Goal: Information Seeking & Learning: Learn about a topic

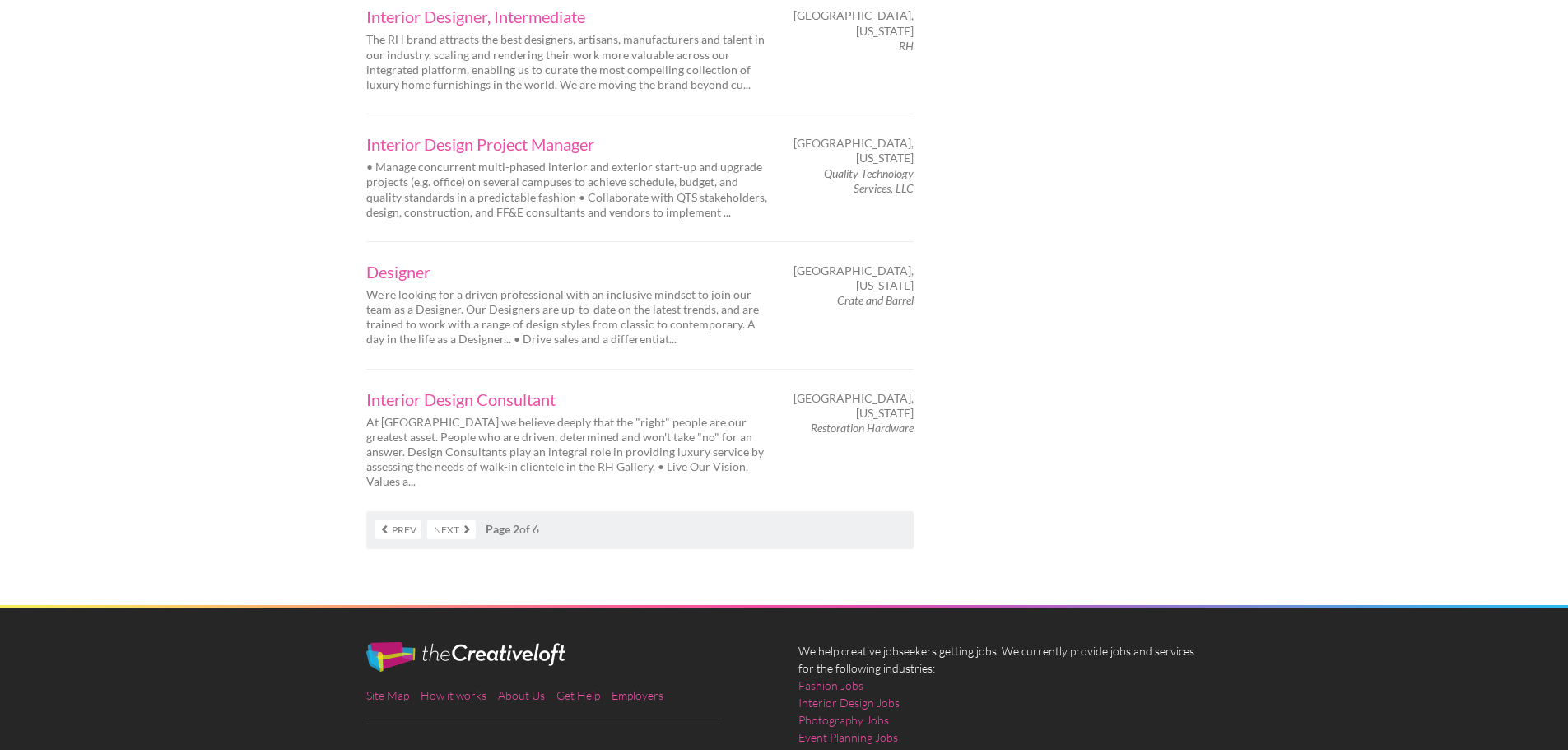
scroll to position [2717, 0]
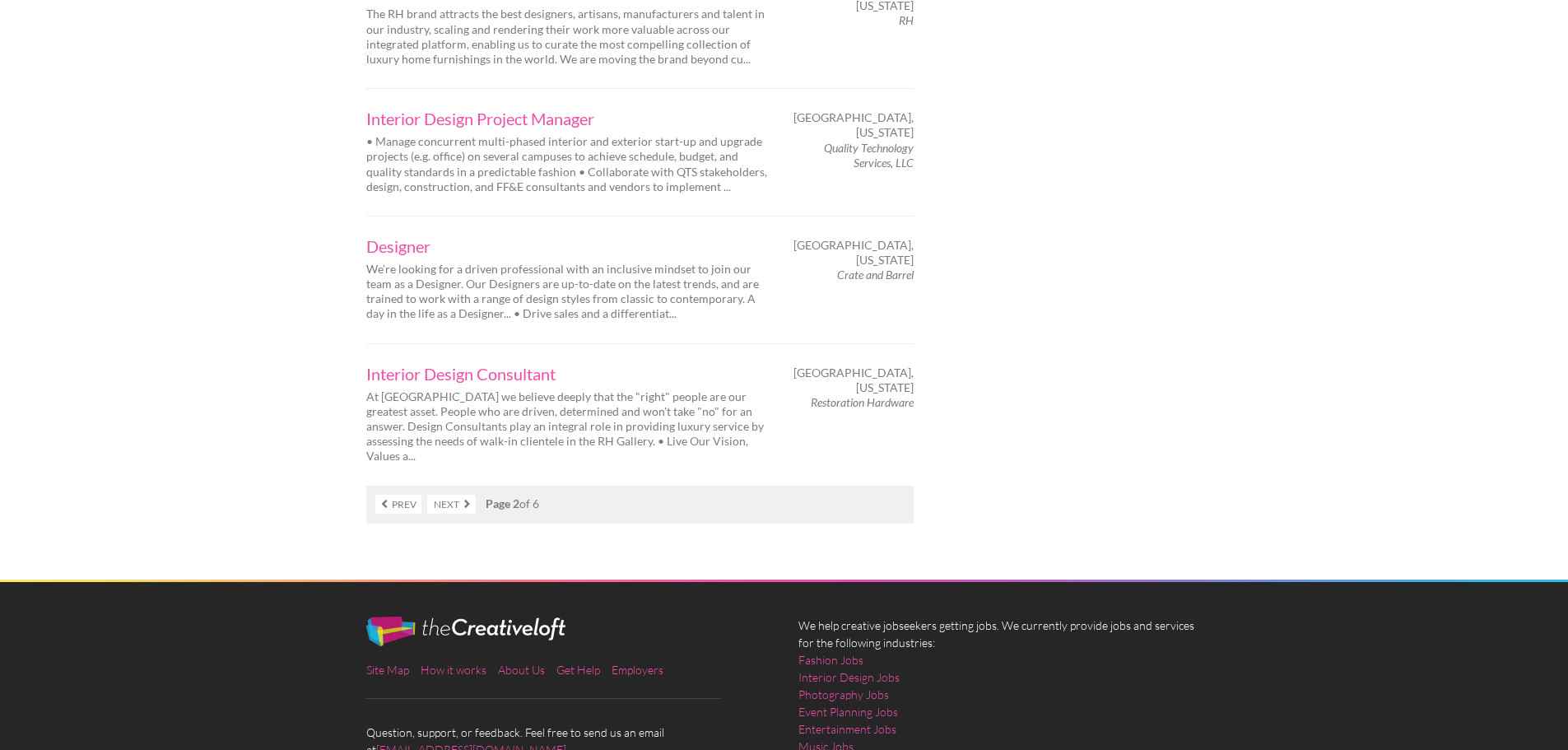
click at [460, 495] on link "Next" at bounding box center [451, 504] width 48 height 19
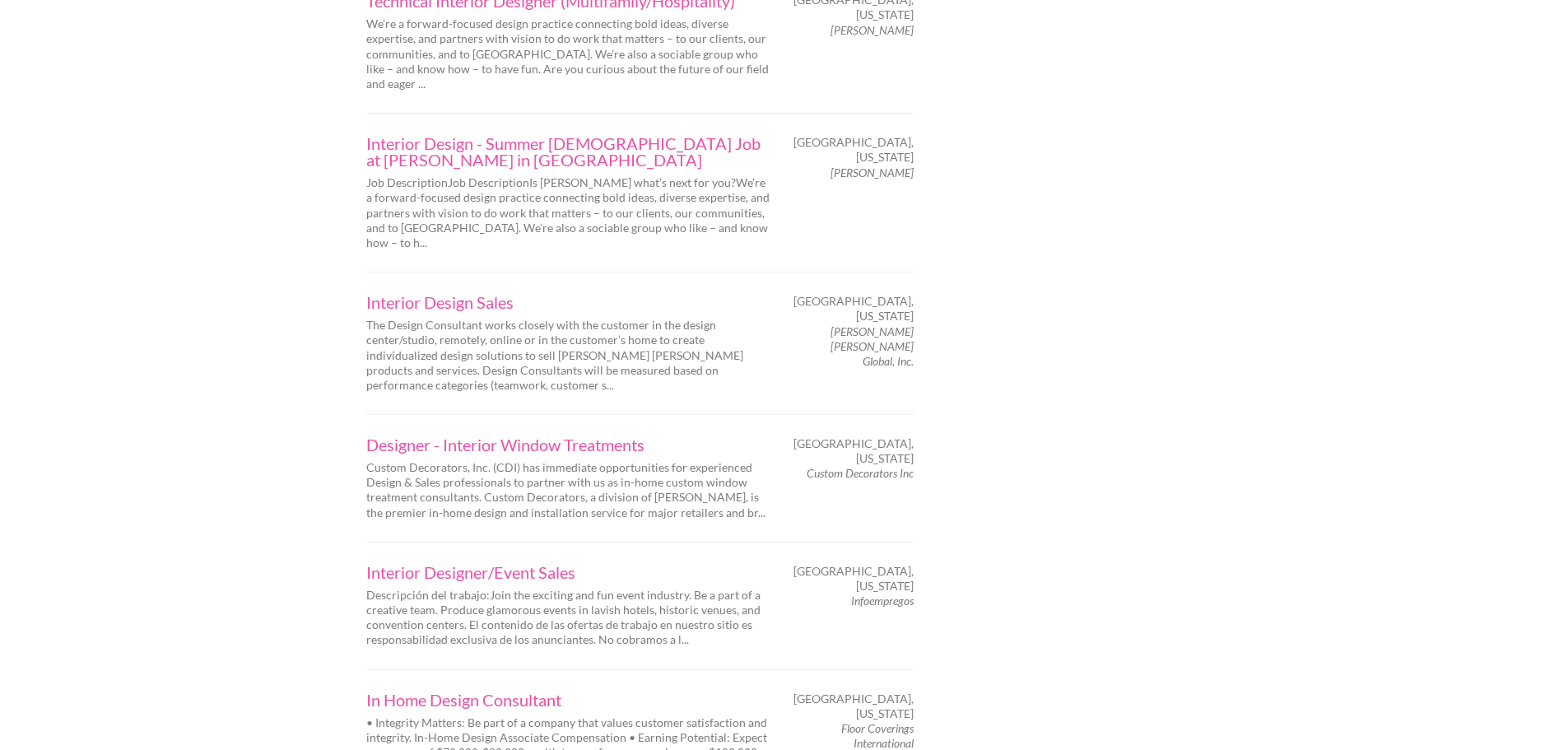
scroll to position [2552, 0]
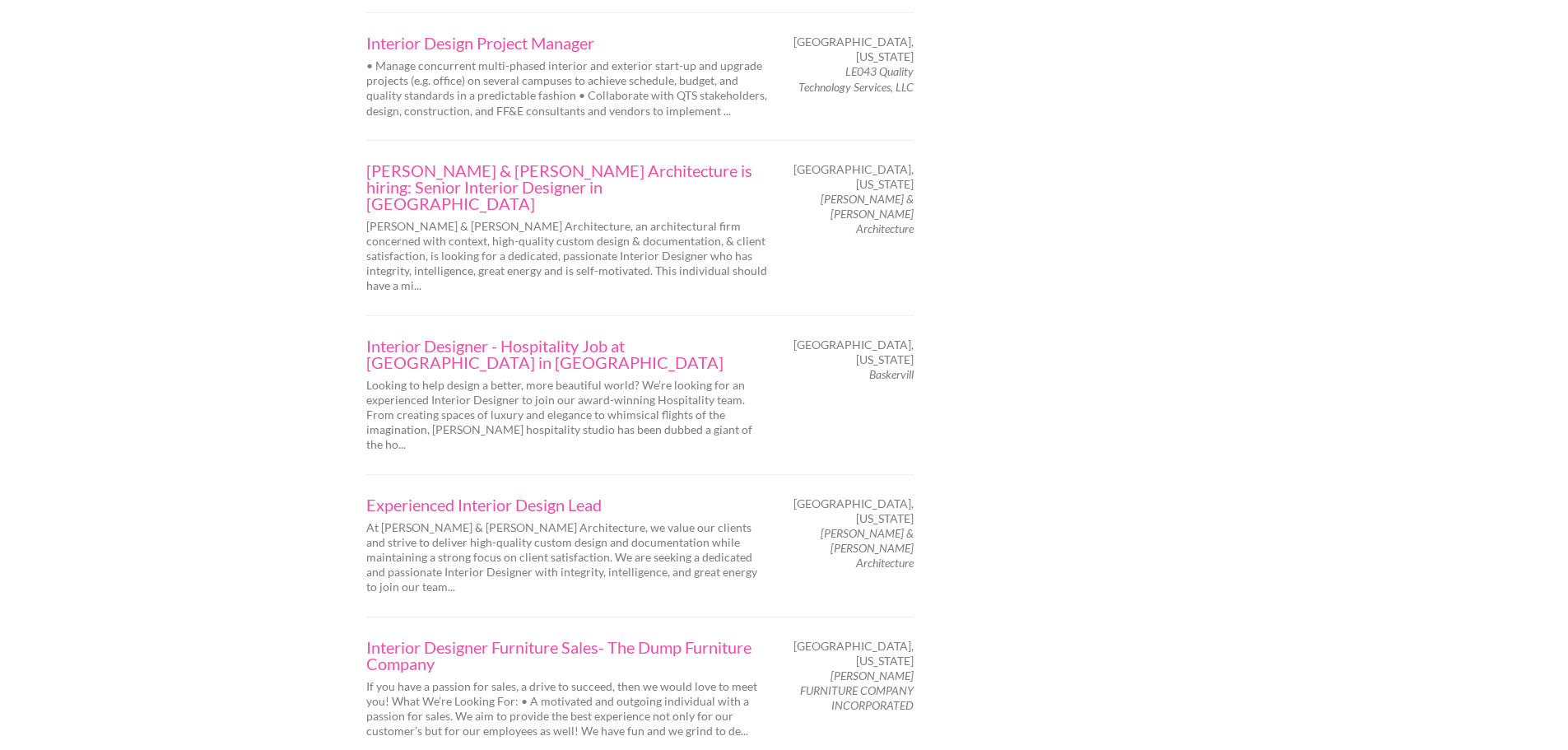
scroll to position [2388, 0]
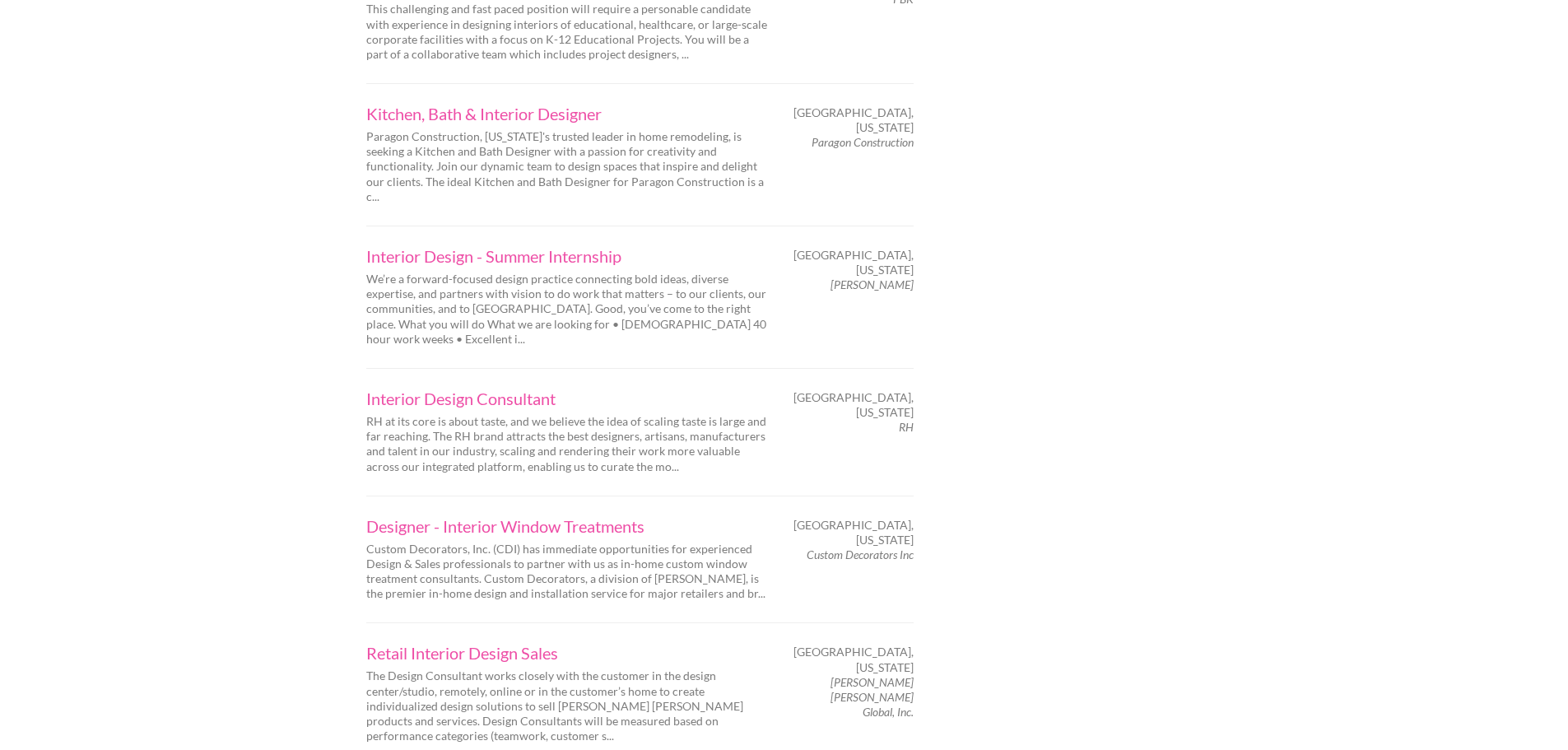
scroll to position [2552, 0]
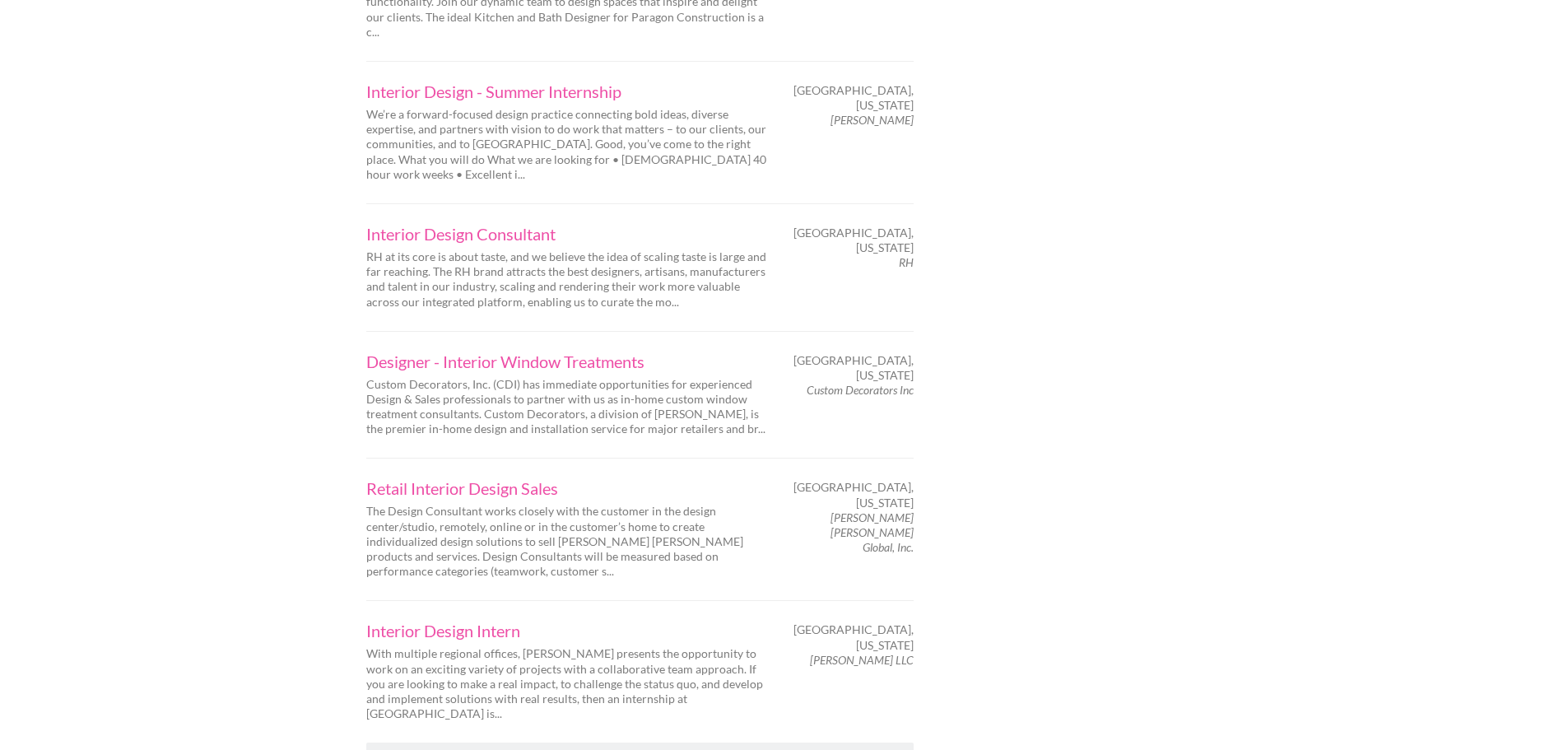
click at [455, 749] on link "Next" at bounding box center [451, 761] width 48 height 19
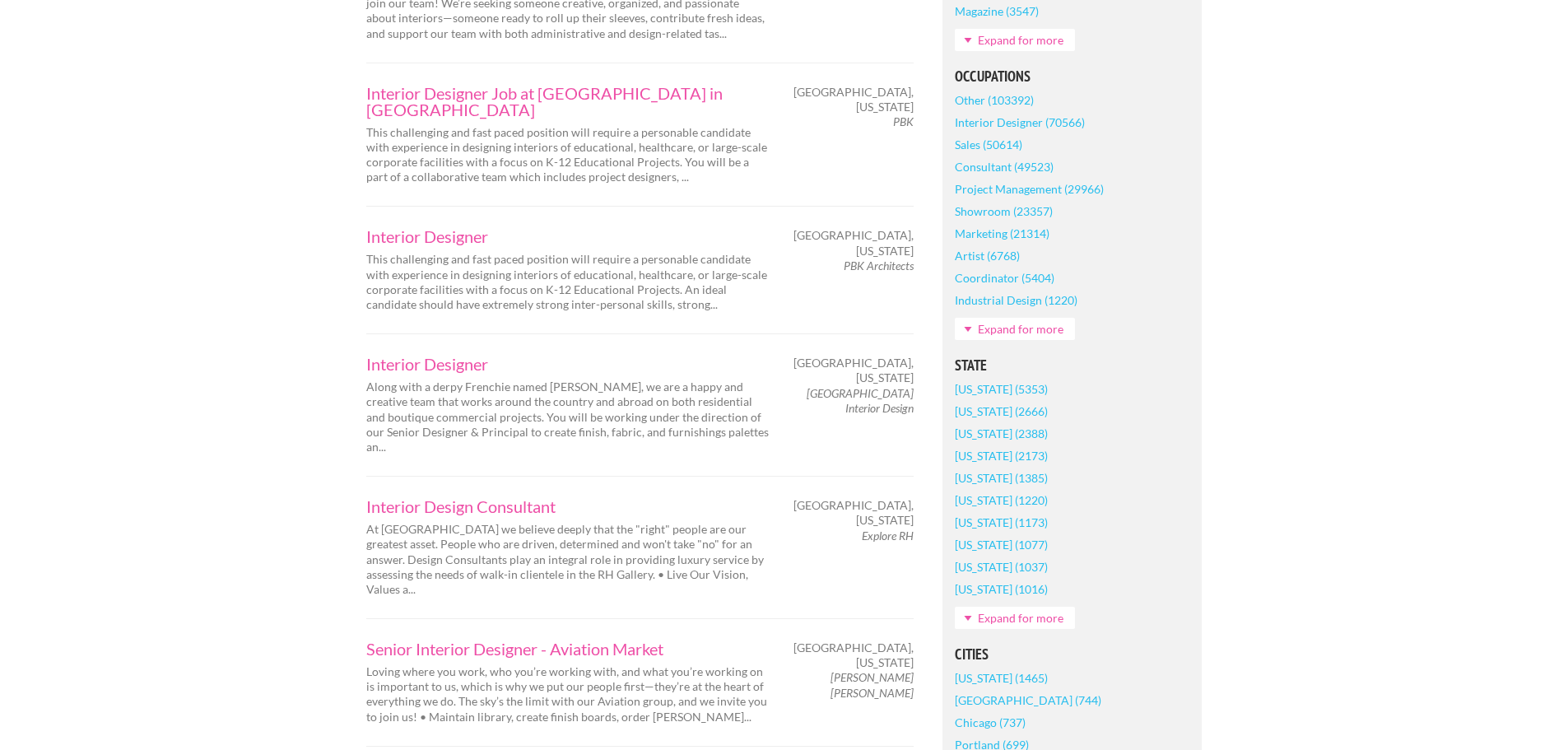
scroll to position [824, 0]
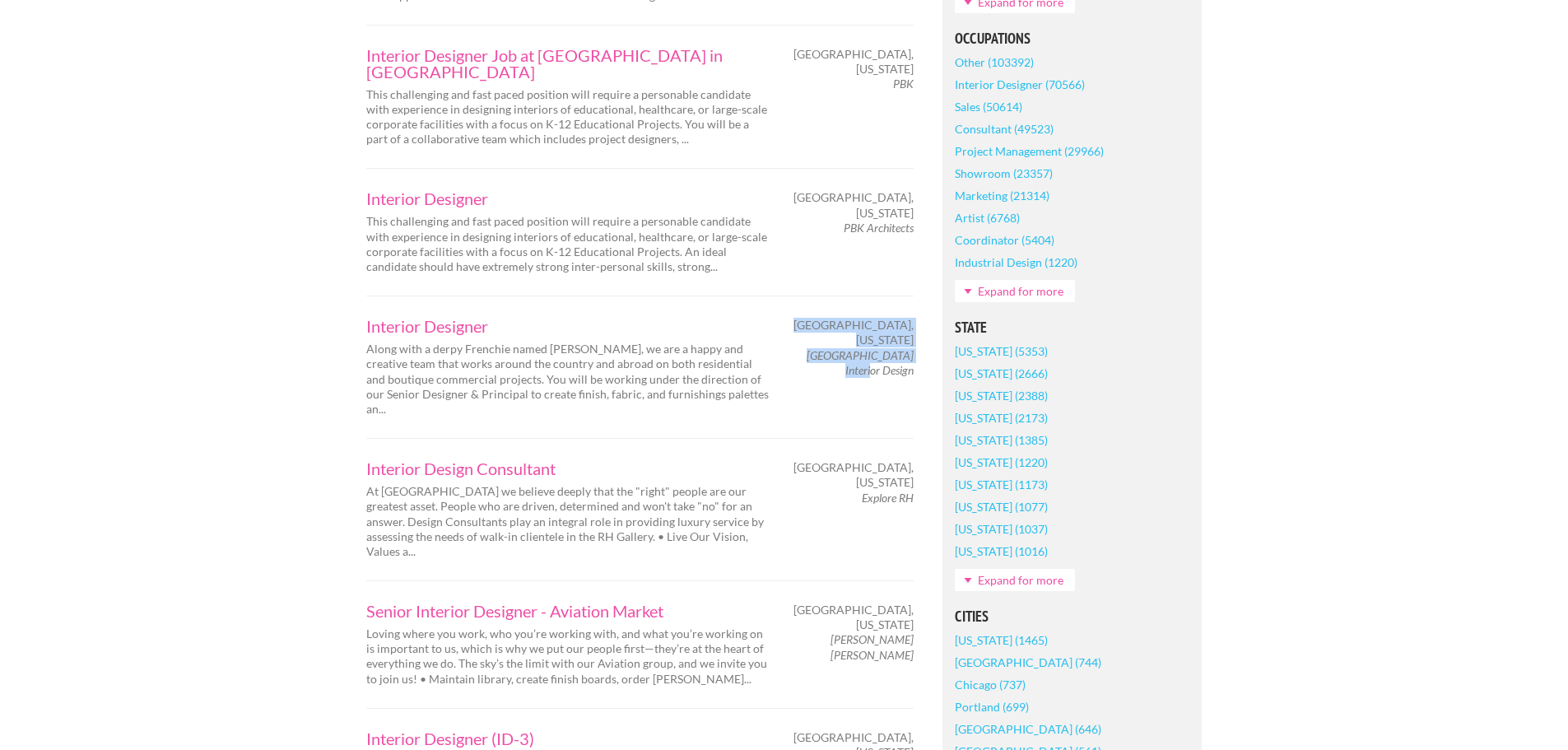
drag, startPoint x: 915, startPoint y: 309, endPoint x: 850, endPoint y: 300, distance: 65.6
click at [850, 318] on div "[GEOGRAPHIC_DATA], [US_STATE][GEOGRAPHIC_DATA] Interior Design" at bounding box center [856, 347] width 144 height 60
click at [825, 348] on em "[GEOGRAPHIC_DATA] Interior Design" at bounding box center [861, 362] width 107 height 29
drag, startPoint x: 798, startPoint y: 291, endPoint x: 913, endPoint y: 310, distance: 116.6
click at [913, 348] on em "[GEOGRAPHIC_DATA] Interior Design" at bounding box center [861, 362] width 107 height 29
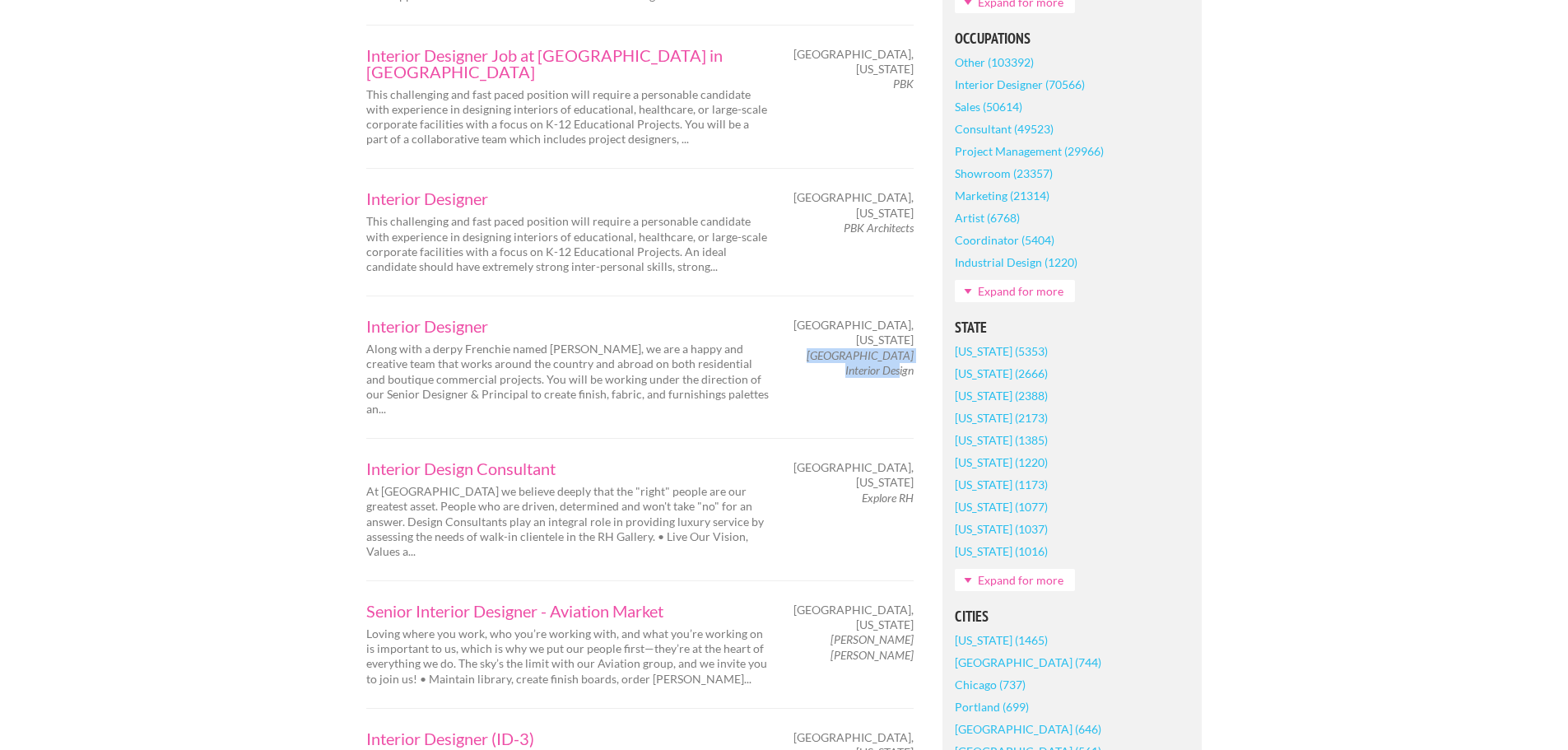
copy em "[GEOGRAPHIC_DATA] Interior Design"
